Goal: Information Seeking & Learning: Learn about a topic

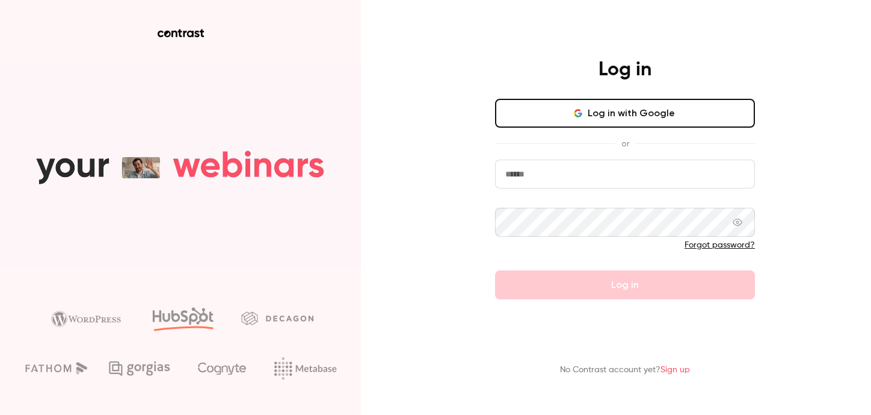
click at [506, 175] on input "email" at bounding box center [625, 173] width 260 height 29
type input "**********"
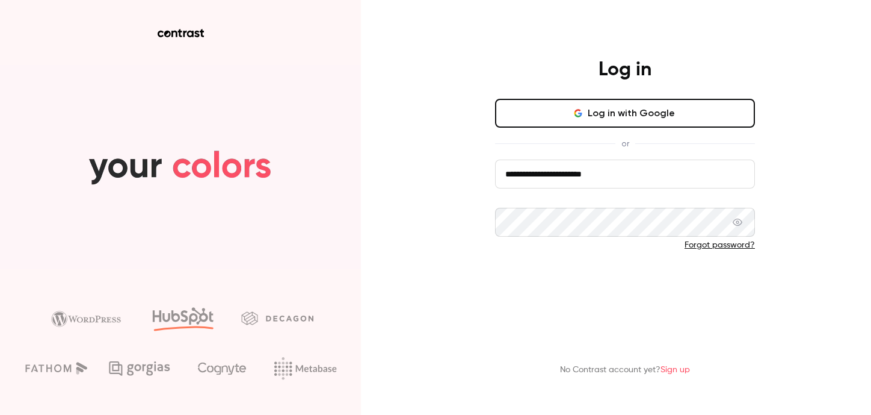
click at [558, 280] on button "Log in" at bounding box center [625, 284] width 260 height 29
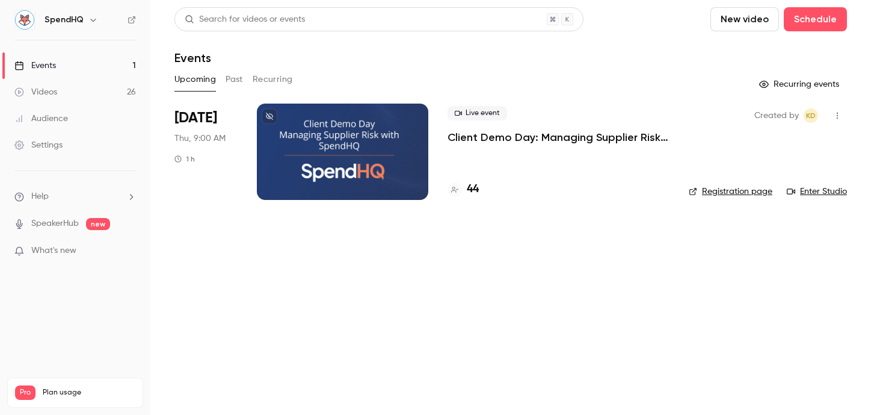
click at [238, 73] on button "Past" at bounding box center [234, 79] width 17 height 19
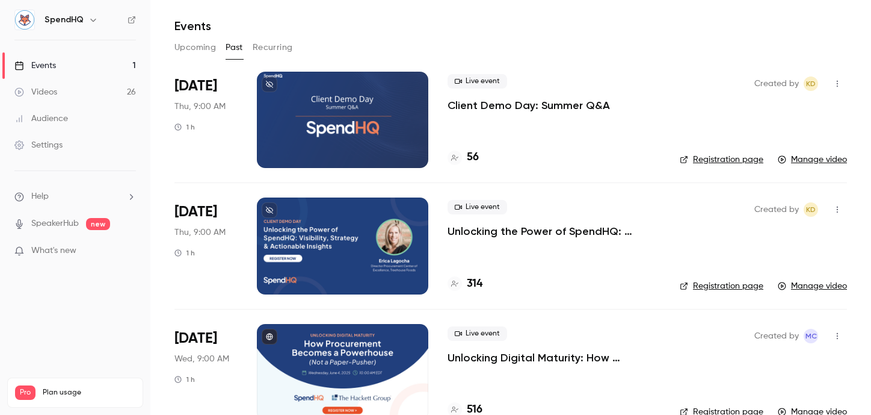
scroll to position [32, 0]
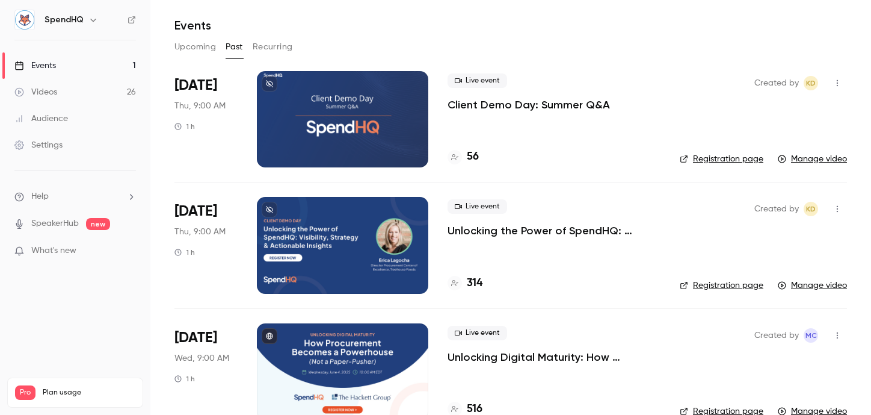
click at [824, 285] on link "Manage video" at bounding box center [812, 285] width 69 height 12
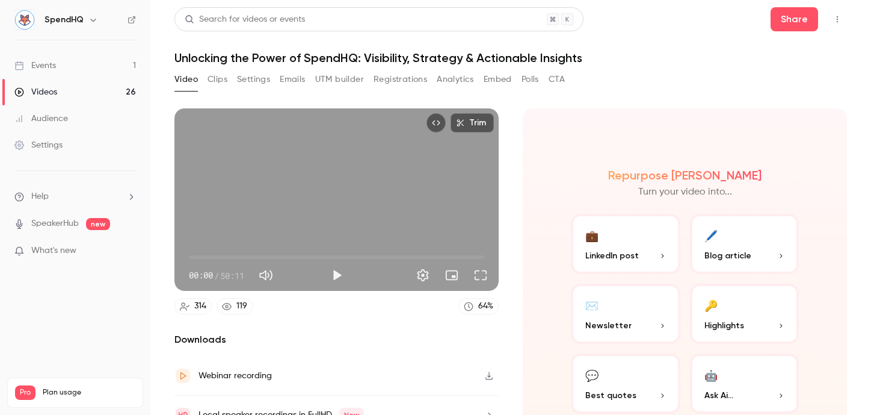
scroll to position [58, 0]
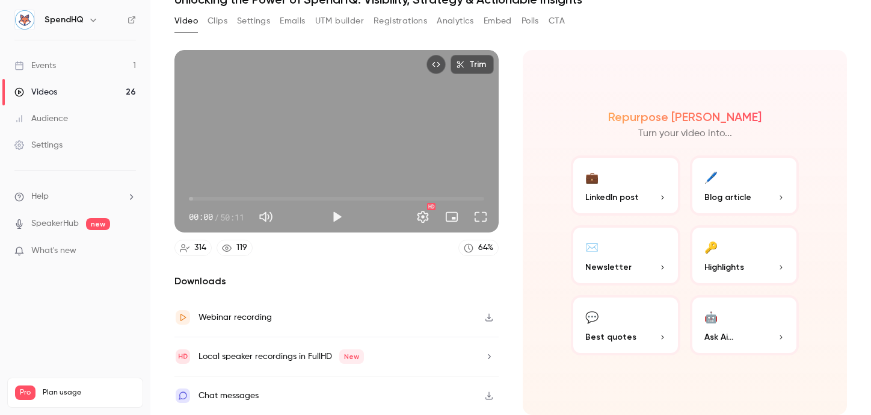
click at [489, 317] on icon "button" at bounding box center [489, 318] width 7 height 8
click at [733, 337] on span "Ask Ai..." at bounding box center [719, 336] width 29 height 13
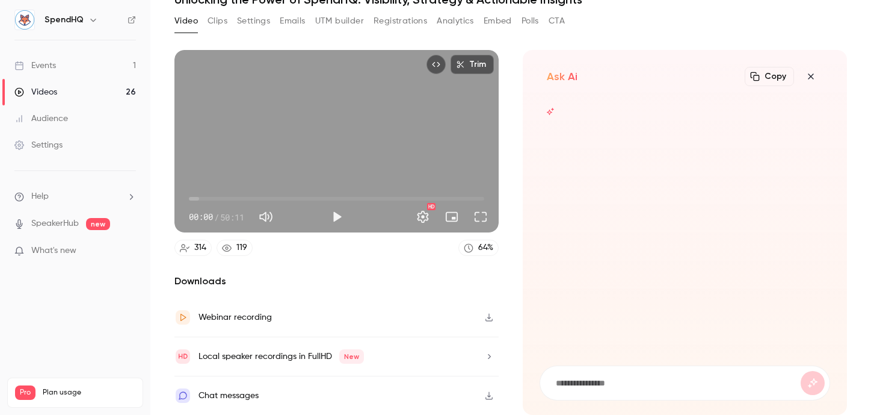
click at [811, 76] on icon "button" at bounding box center [810, 75] width 5 height 5
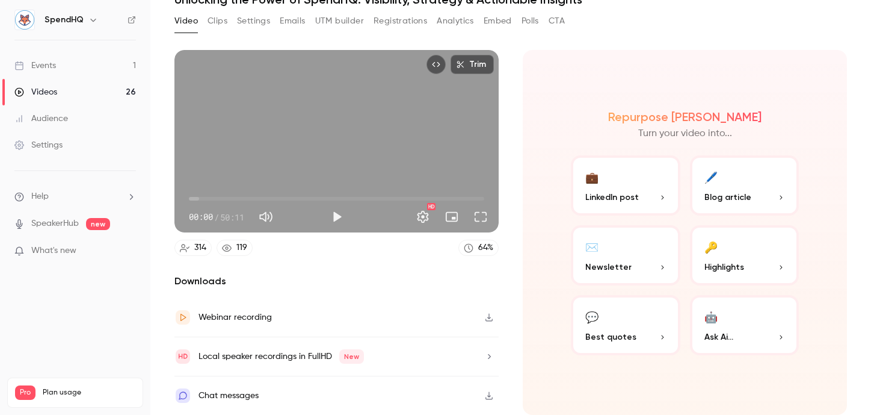
click at [632, 316] on button "💬 Best quotes" at bounding box center [626, 325] width 110 height 60
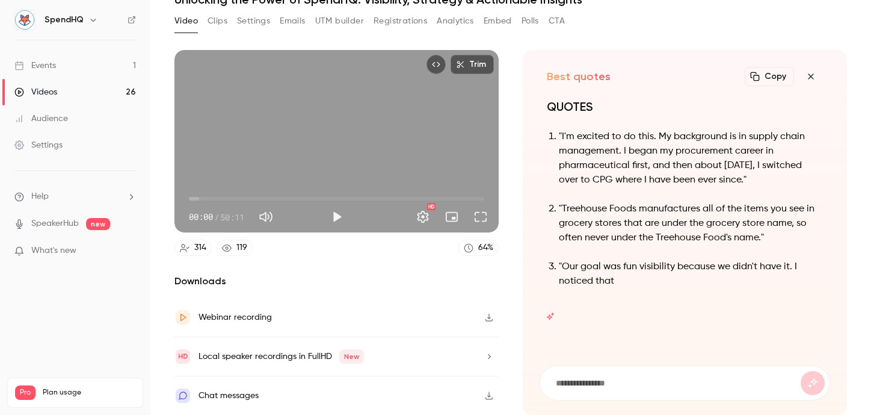
click at [812, 76] on icon "button" at bounding box center [811, 77] width 14 height 10
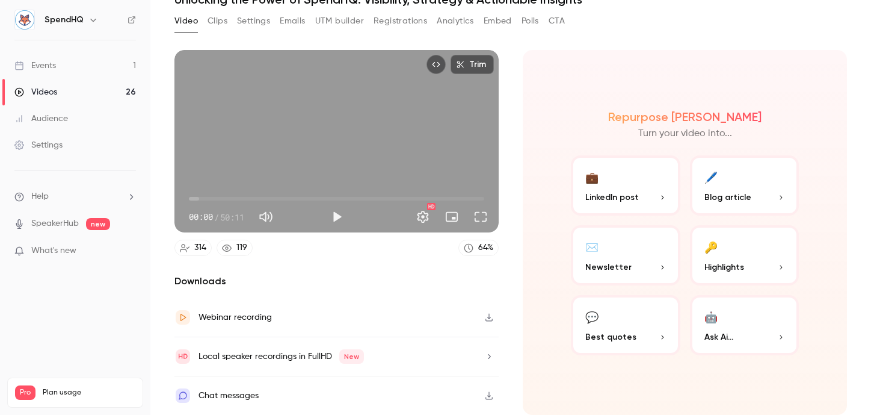
click at [729, 332] on span "Ask Ai..." at bounding box center [719, 336] width 29 height 13
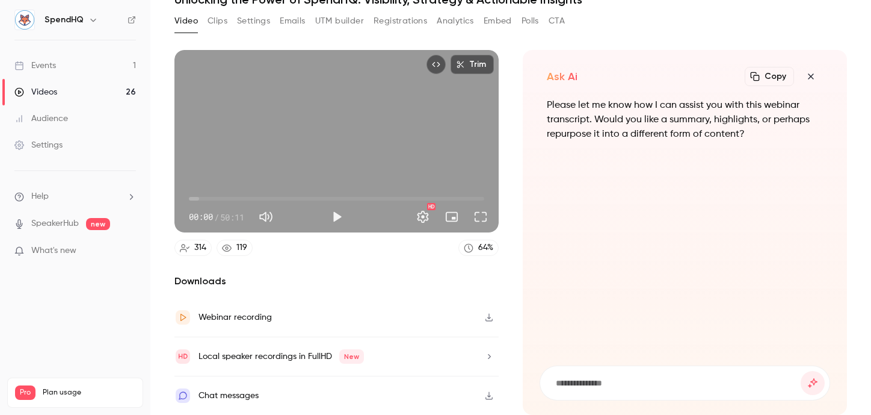
click at [647, 379] on input at bounding box center [678, 382] width 246 height 13
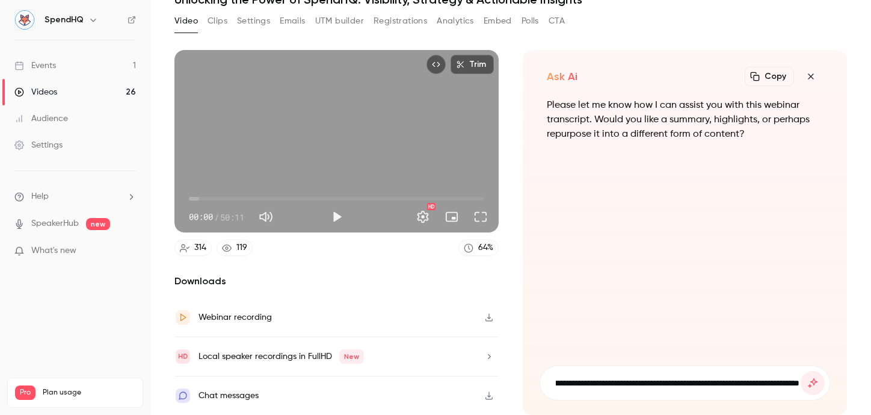
scroll to position [0, 664]
type input "**********"
click at [801, 371] on button "submit" at bounding box center [813, 383] width 24 height 24
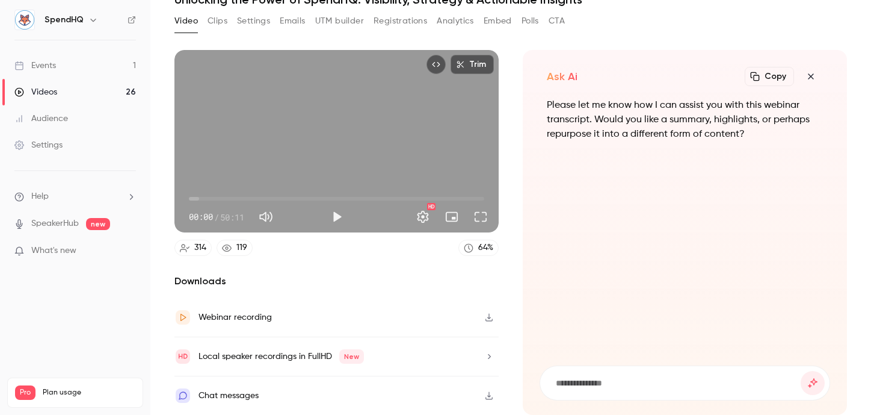
scroll to position [0, 0]
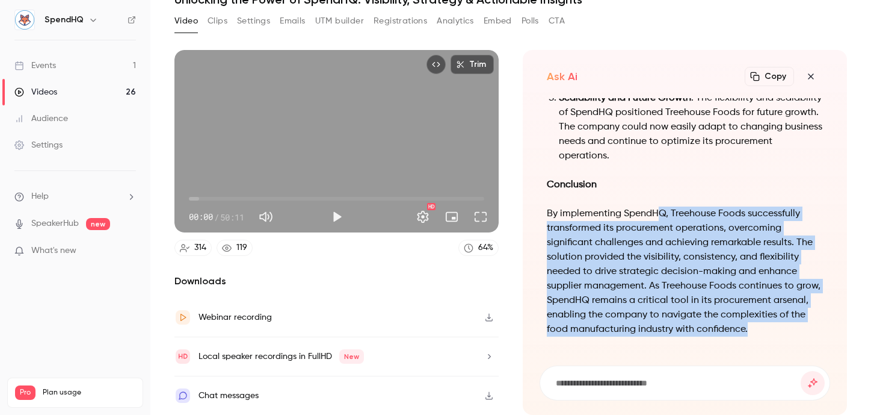
drag, startPoint x: 773, startPoint y: 330, endPoint x: 655, endPoint y: 218, distance: 162.6
click at [655, 218] on p "By implementing SpendHQ, Treehouse Foods successfully transformed its procureme…" at bounding box center [685, 271] width 276 height 130
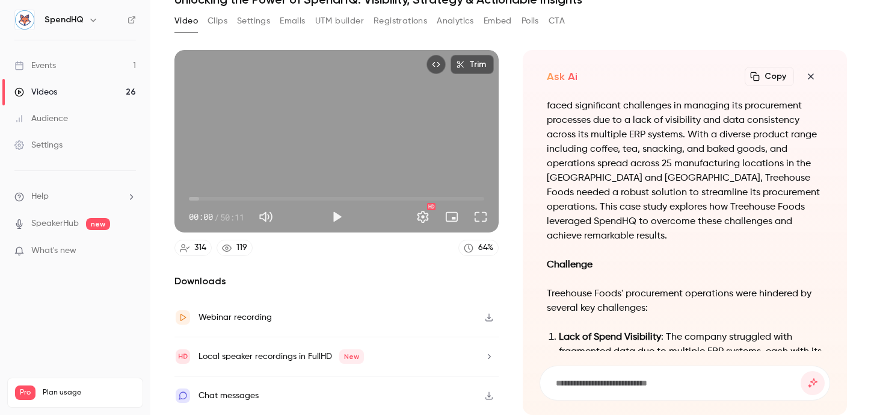
scroll to position [-1422, 0]
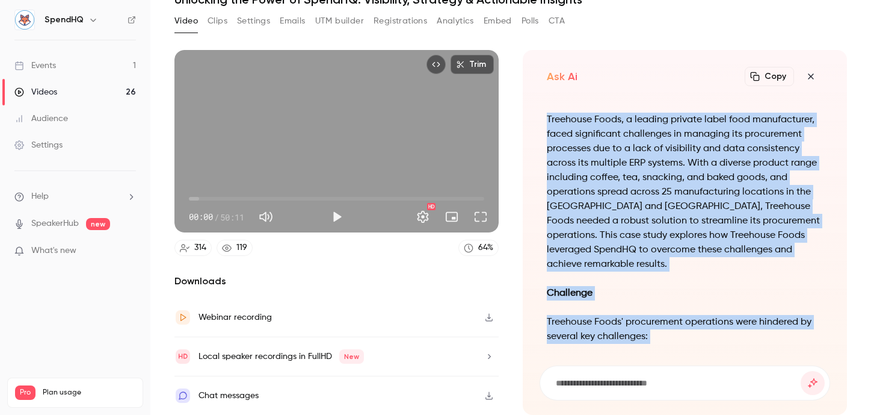
click at [548, 67] on strong "Case Study: Treehouse Foods' Transformation with SpendHQ" at bounding box center [681, 62] width 268 height 10
copy div "Case Study: Treehouse Foods' Transformation with SpendHQ Introduction Treehouse…"
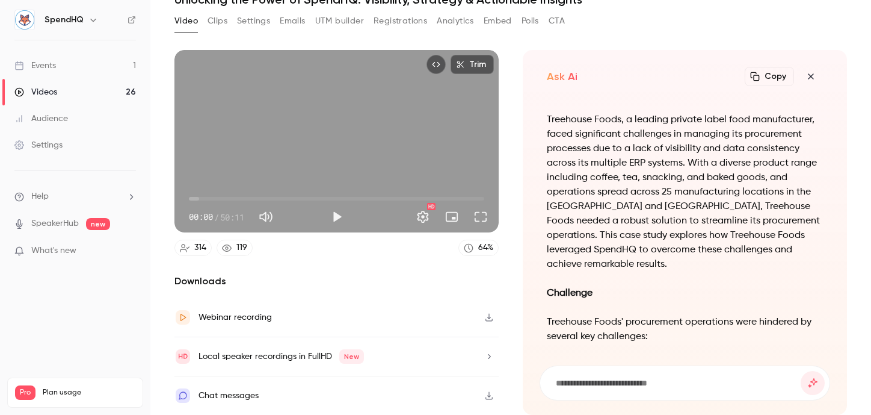
click at [623, 382] on input at bounding box center [678, 382] width 246 height 13
type input "**********"
click at [801, 371] on button "submit" at bounding box center [813, 383] width 24 height 24
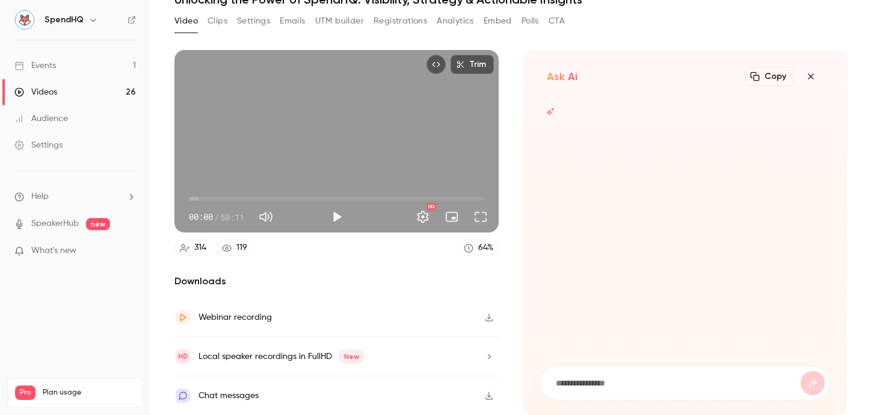
scroll to position [0, 0]
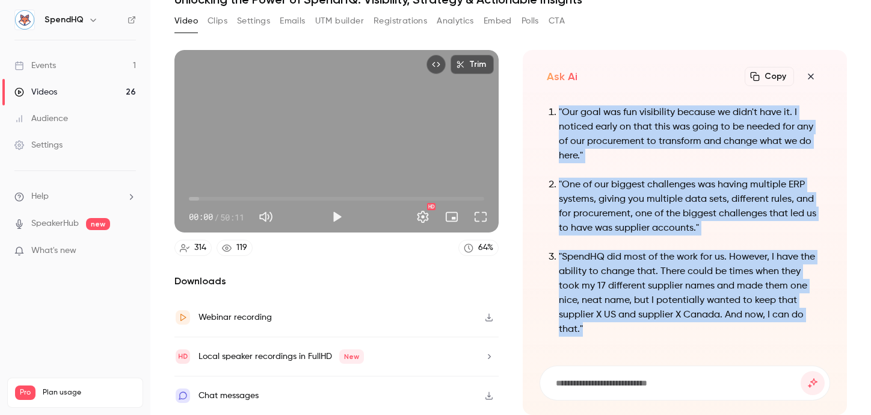
drag, startPoint x: 799, startPoint y: 335, endPoint x: 556, endPoint y: 129, distance: 317.7
click at [555, 128] on ol ""Our goal was fun visibility because we didn't have it. I noticed early on that…" at bounding box center [685, 220] width 276 height 231
copy ol ""Our goal was fun visibility because we didn't have it. I noticed early on that…"
